Goal: Task Accomplishment & Management: Use online tool/utility

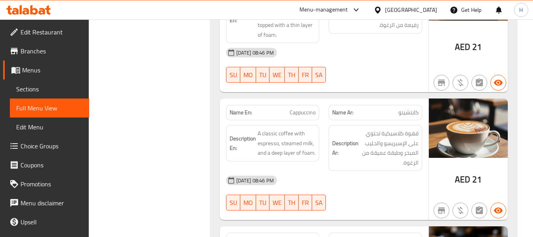
scroll to position [16, 0]
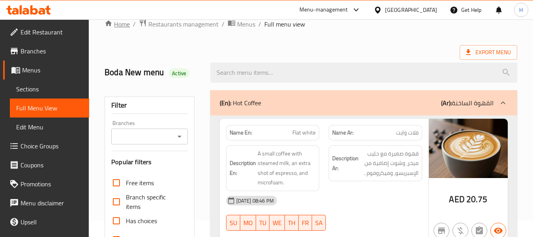
click at [117, 23] on link "Home" at bounding box center [117, 23] width 25 height 9
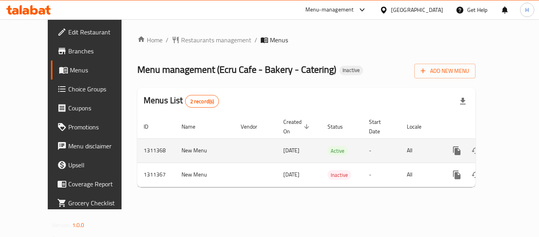
click at [509, 146] on icon "enhanced table" at bounding box center [513, 150] width 9 height 9
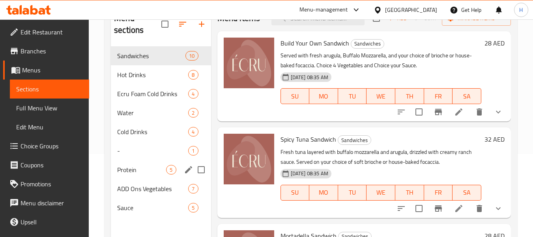
scroll to position [111, 0]
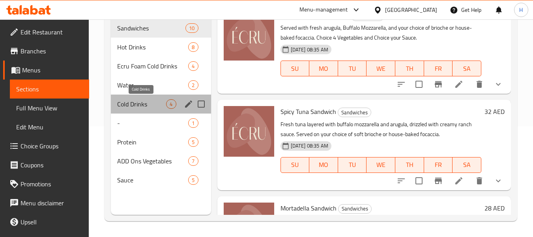
click at [133, 99] on span "Cold Drinks" at bounding box center [141, 103] width 49 height 9
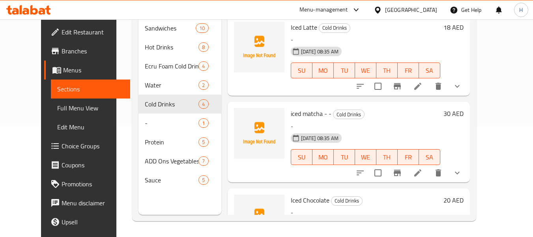
click at [57, 114] on link "Full Menu View" at bounding box center [90, 107] width 79 height 19
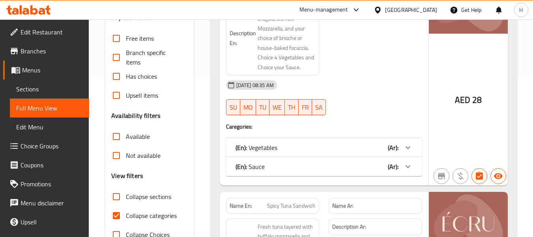
scroll to position [190, 0]
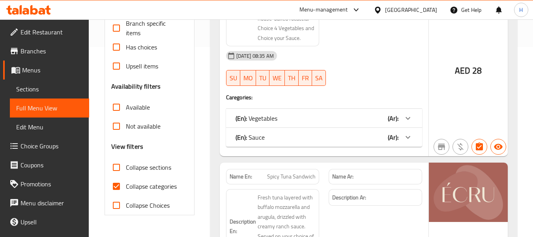
click at [148, 185] on span "Collapse categories" at bounding box center [151, 185] width 51 height 9
click at [126, 185] on input "Collapse categories" at bounding box center [116, 186] width 19 height 19
checkbox input "false"
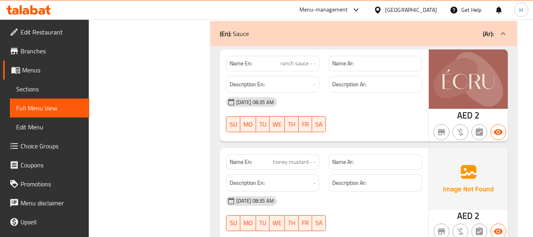
scroll to position [16870, 0]
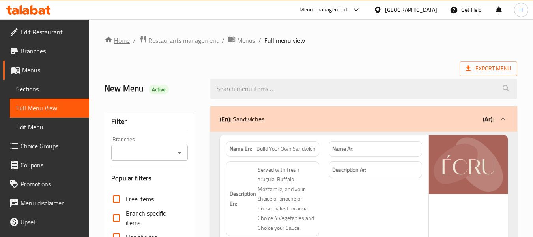
click at [118, 43] on link "Home" at bounding box center [117, 40] width 25 height 9
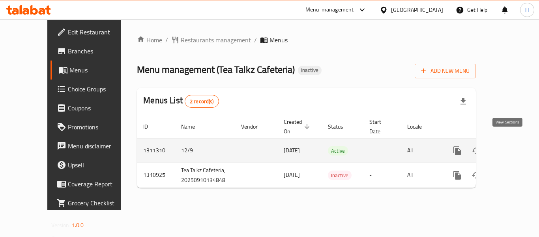
click at [510, 146] on icon "enhanced table" at bounding box center [514, 150] width 9 height 9
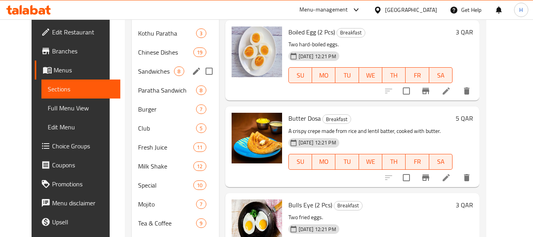
scroll to position [259, 0]
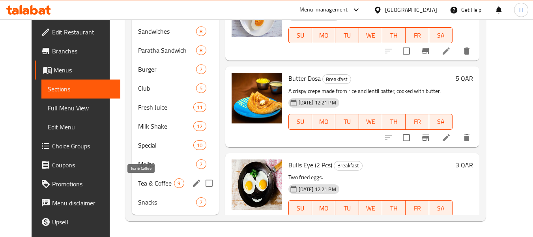
click at [148, 180] on span "Tea & Coffee" at bounding box center [156, 182] width 36 height 9
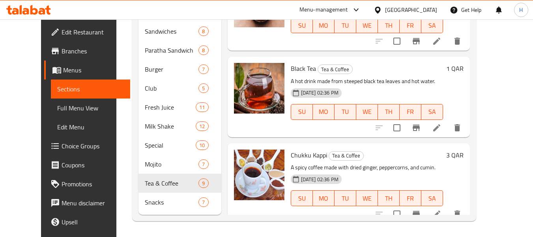
click at [51, 115] on link "Full Menu View" at bounding box center [90, 107] width 79 height 19
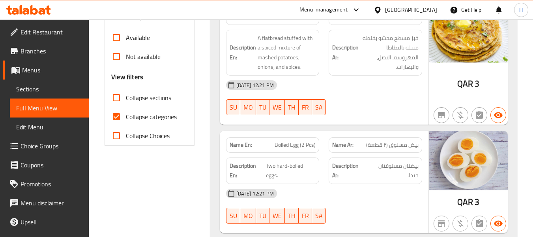
click at [46, 90] on span "Sections" at bounding box center [49, 88] width 67 height 9
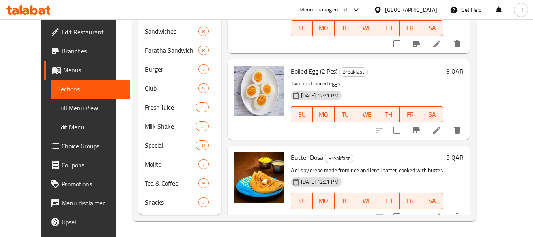
scroll to position [126, 0]
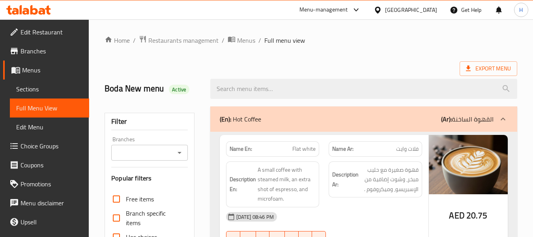
scroll to position [5128, 0]
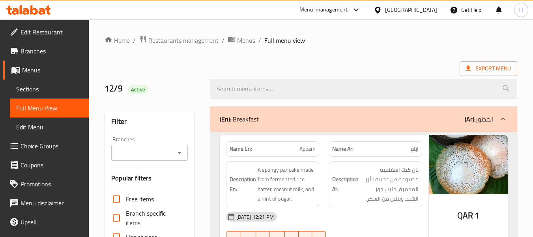
scroll to position [184, 0]
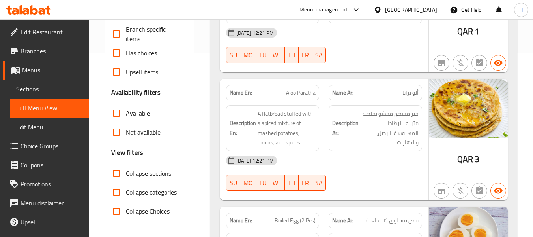
click at [117, 175] on input "Collapse sections" at bounding box center [116, 172] width 19 height 19
checkbox input "true"
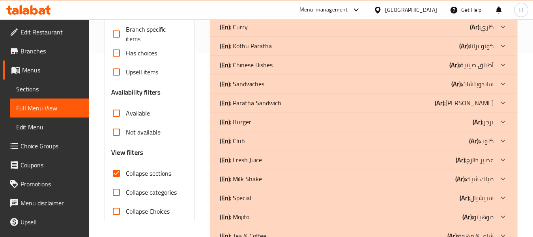
scroll to position [227, 0]
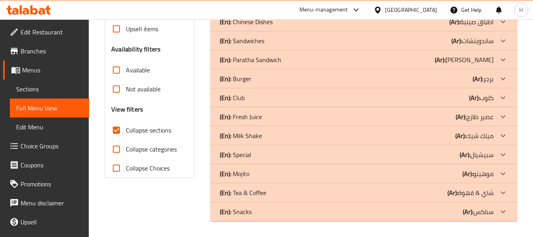
click at [296, 192] on div "(En): Tea & Coffee (Ar): شاي & قهوة" at bounding box center [357, 192] width 274 height 9
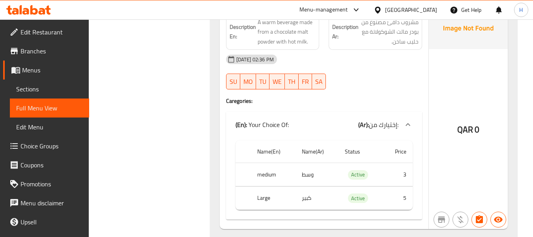
scroll to position [1598, 0]
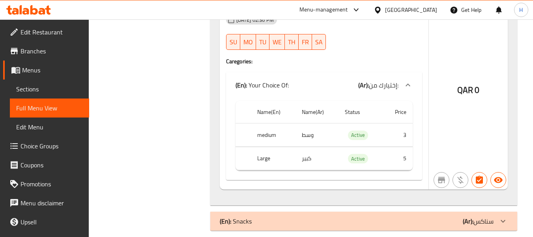
click at [333, 216] on div "(En): Snacks (Ar): سناكس" at bounding box center [357, 220] width 274 height 9
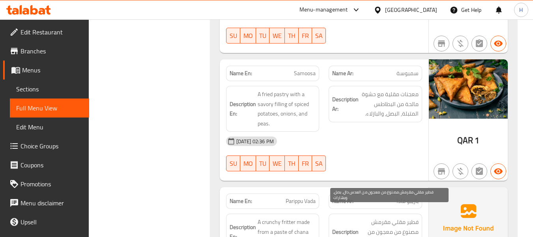
scroll to position [2126, 0]
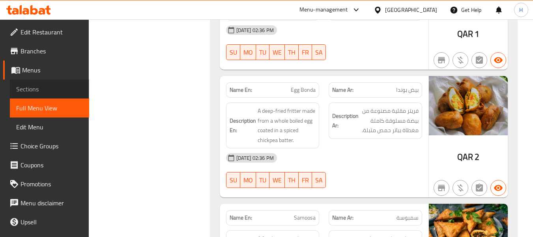
click at [52, 93] on span "Sections" at bounding box center [49, 88] width 67 height 9
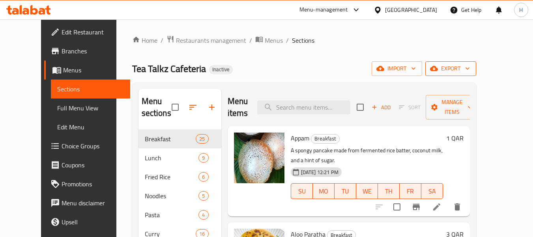
click at [470, 66] on span "export" at bounding box center [451, 69] width 38 height 10
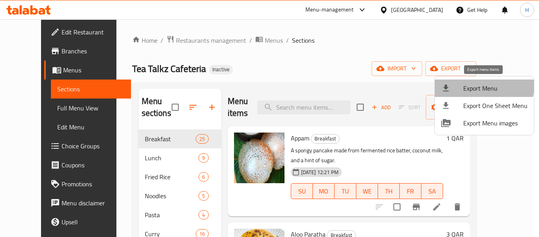
click at [479, 83] on span "Export Menu" at bounding box center [496, 87] width 64 height 9
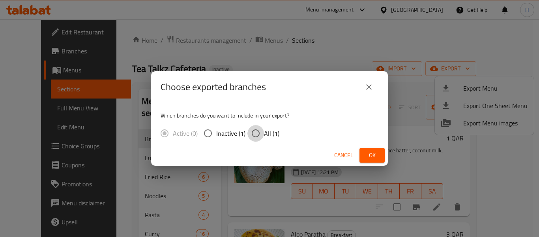
click at [263, 138] on input "All (1)" at bounding box center [256, 133] width 17 height 17
radio input "true"
click at [381, 154] on button "Ok" at bounding box center [372, 155] width 25 height 15
